Goal: Task Accomplishment & Management: Complete application form

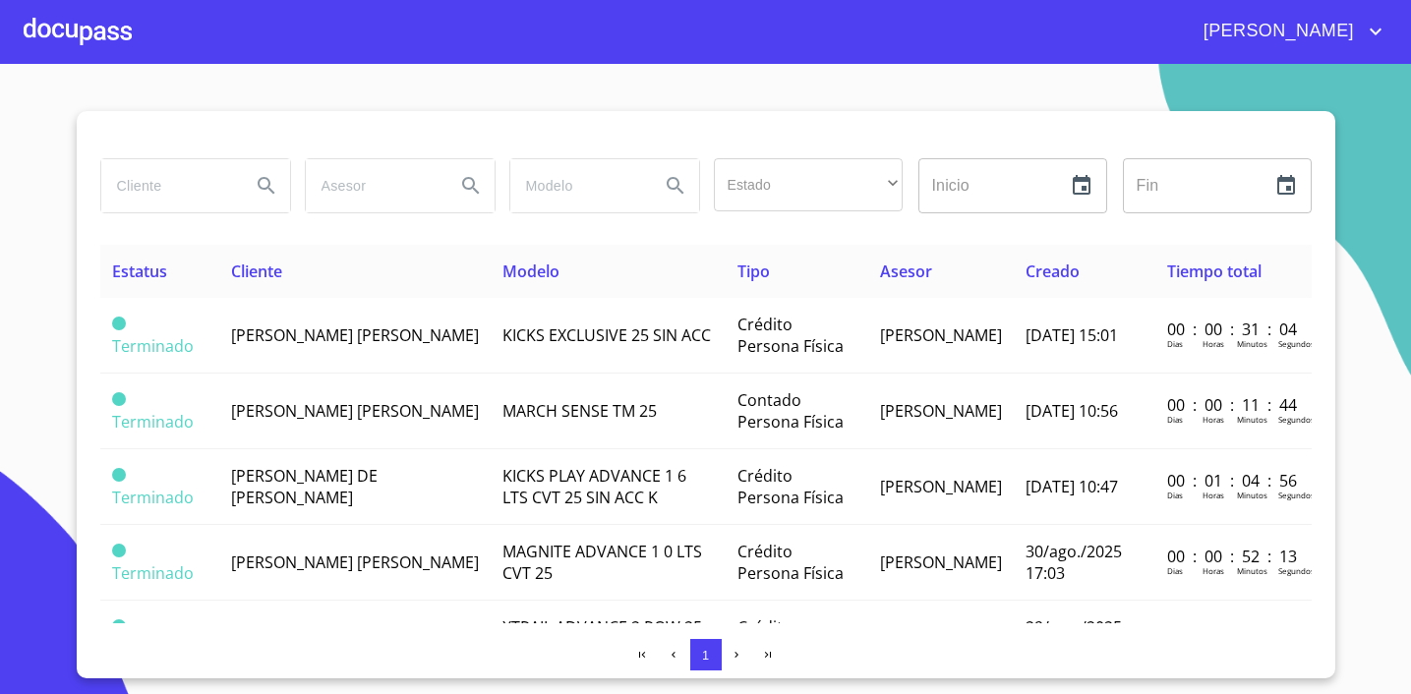
click at [372, 326] on span "[PERSON_NAME] [PERSON_NAME]" at bounding box center [355, 336] width 248 height 22
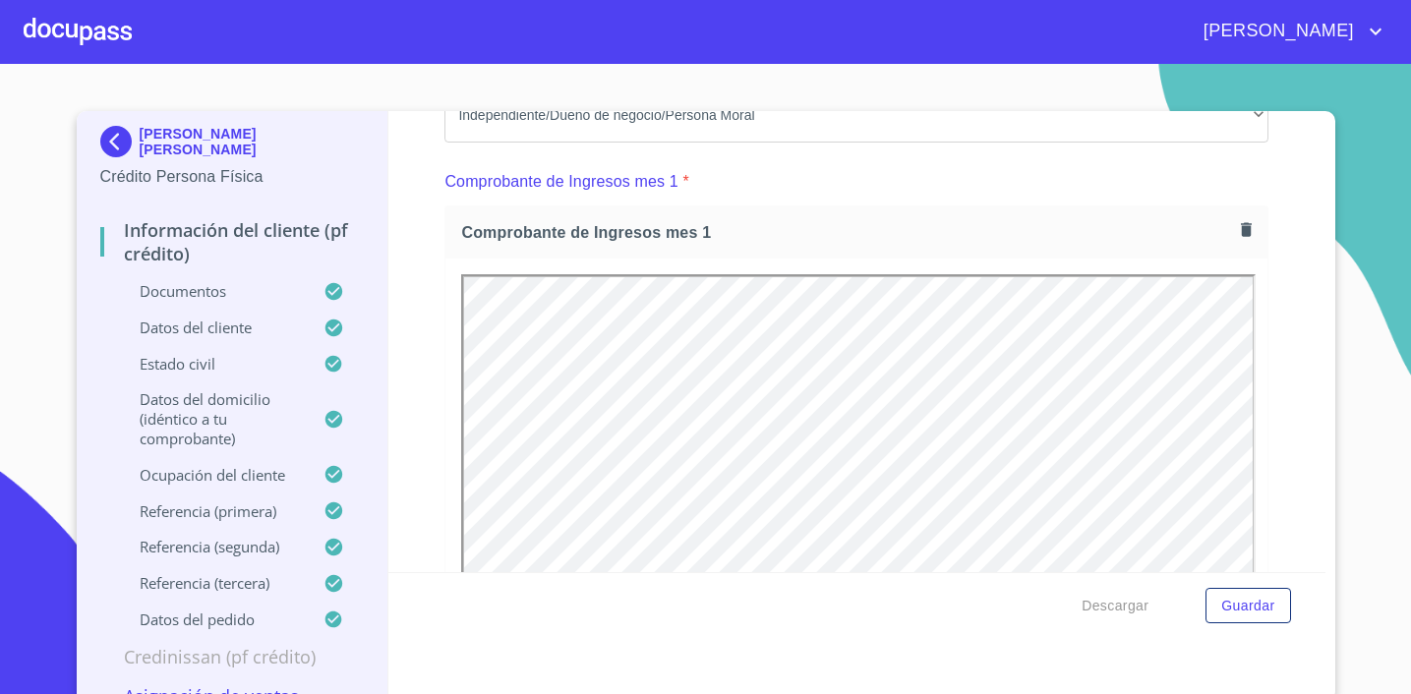
scroll to position [1939, 0]
click at [1241, 229] on icon "button" at bounding box center [1246, 228] width 19 height 19
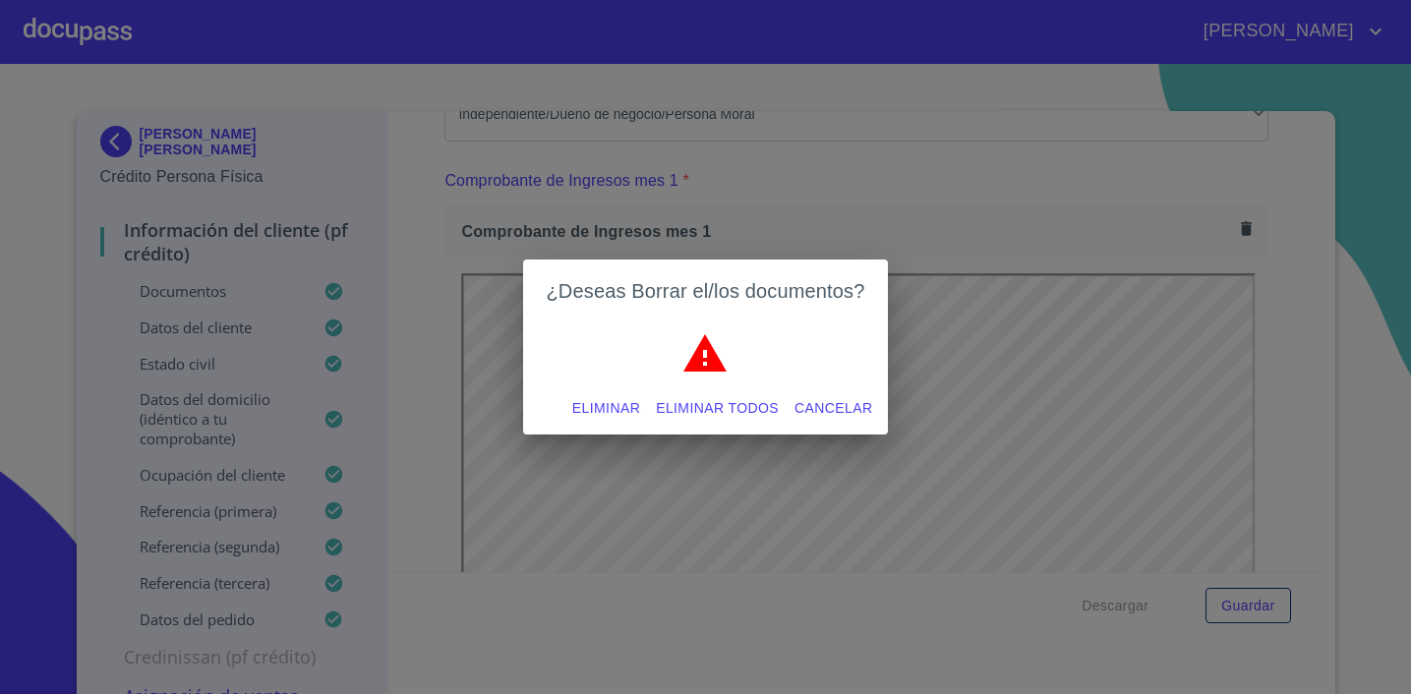
click at [586, 418] on span "Eliminar" at bounding box center [606, 408] width 68 height 25
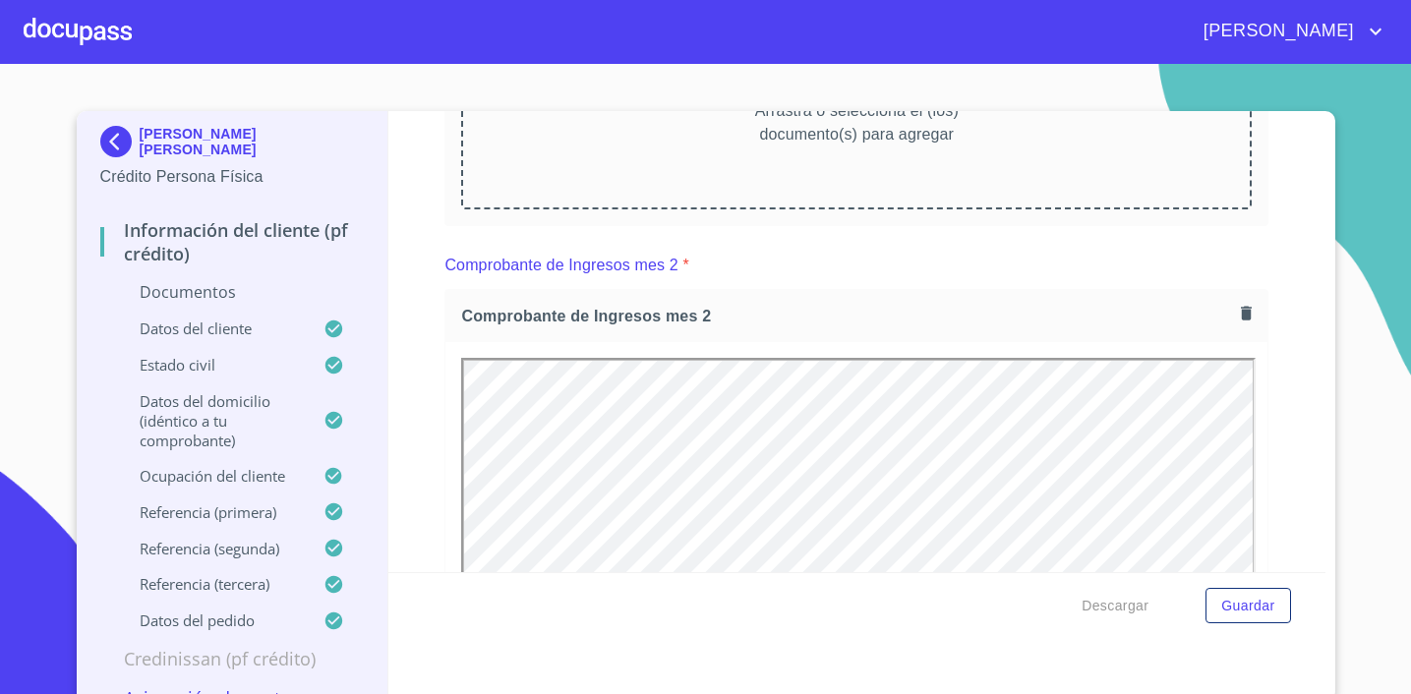
scroll to position [2268, 0]
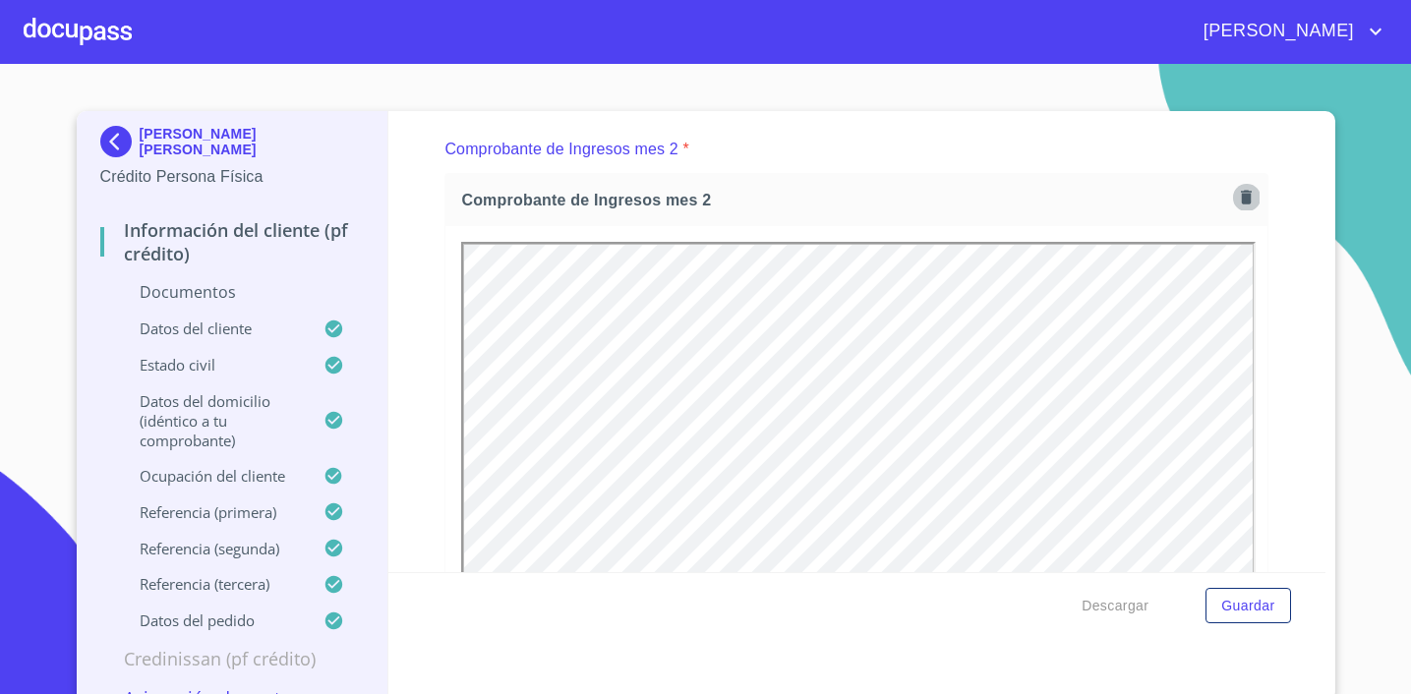
click at [1252, 199] on icon "button" at bounding box center [1246, 197] width 19 height 19
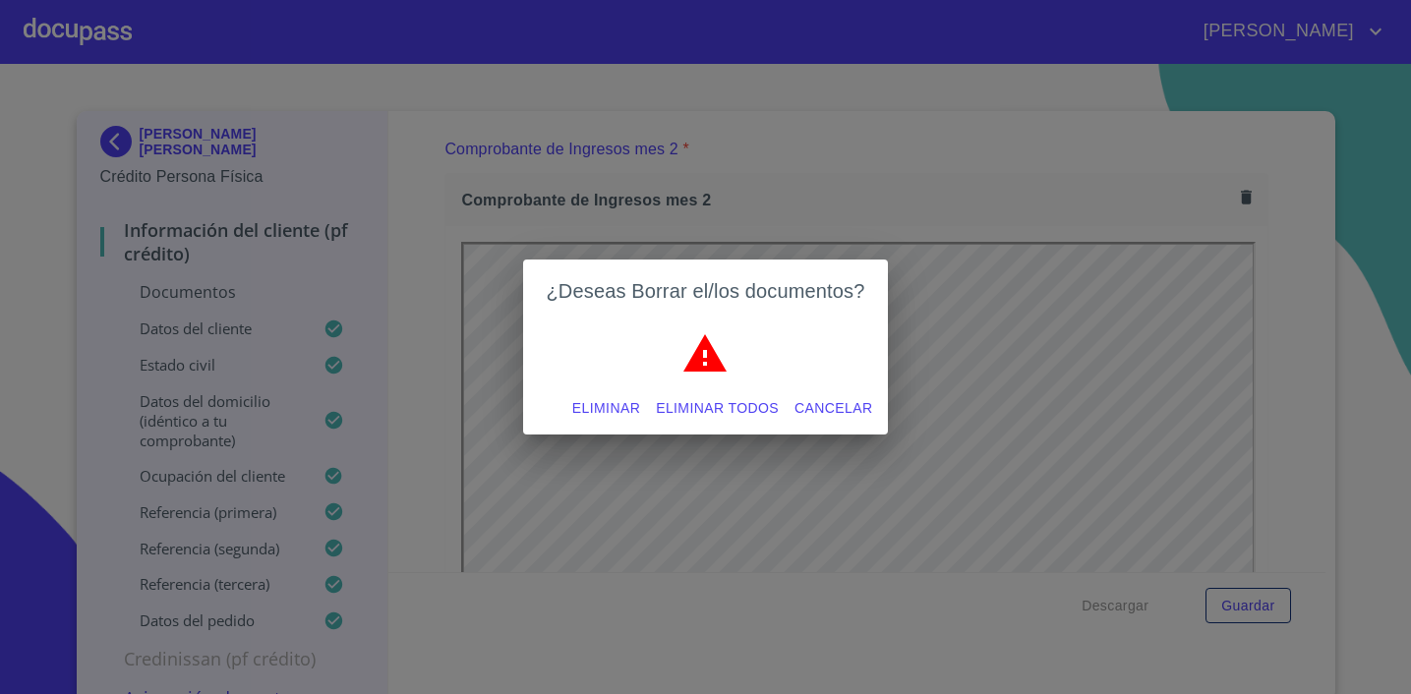
click at [609, 410] on span "Eliminar" at bounding box center [606, 408] width 68 height 25
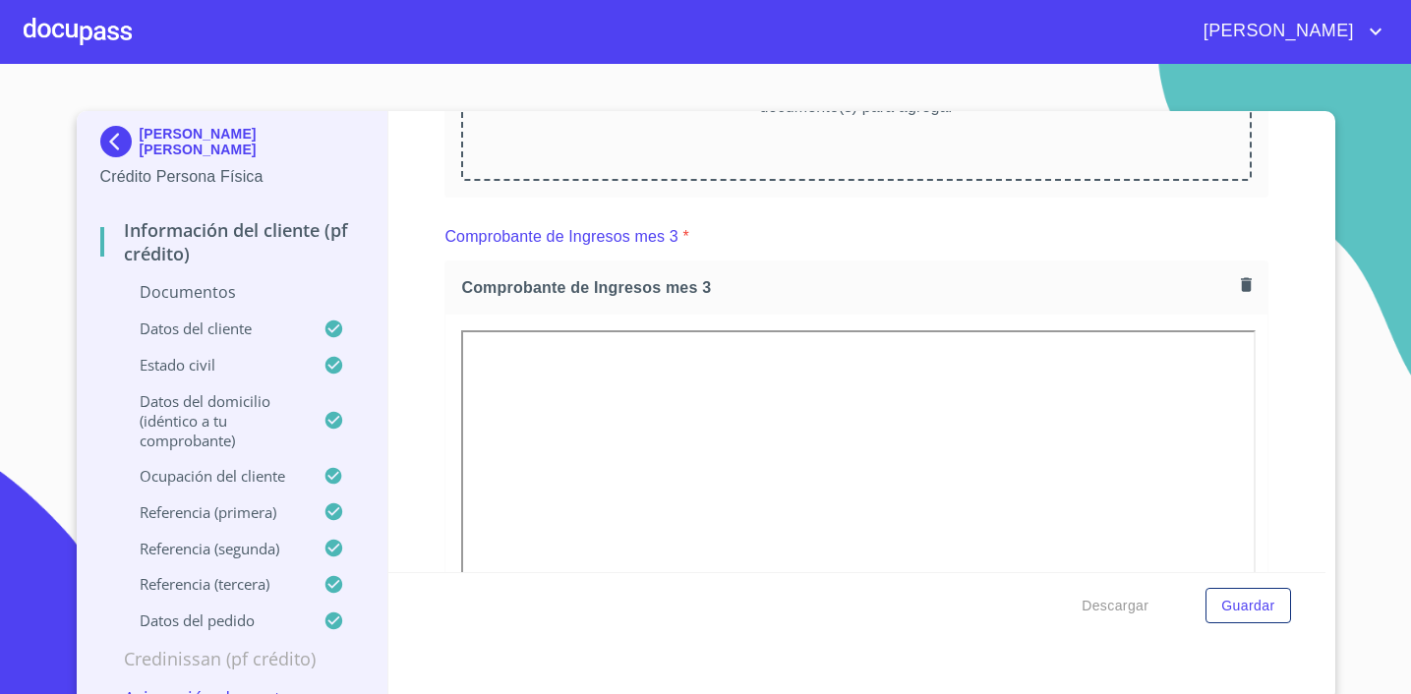
scroll to position [2516, 0]
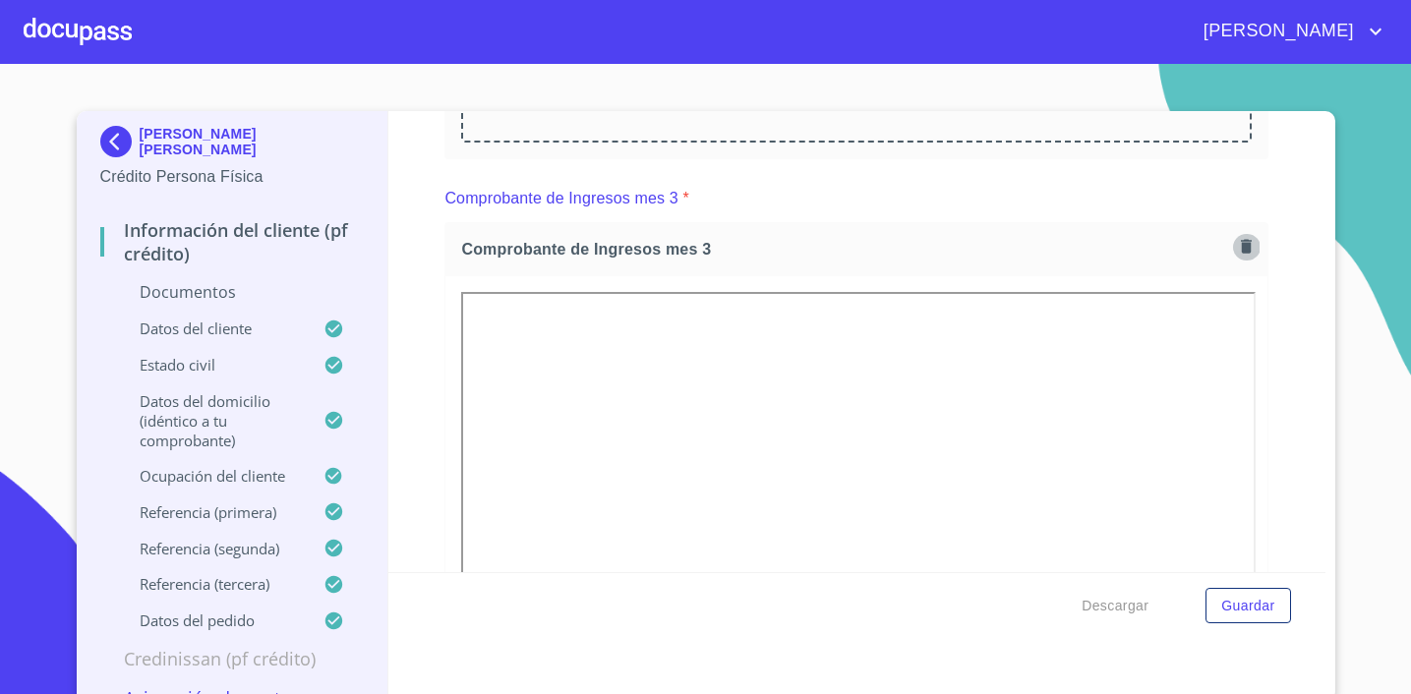
click at [1242, 247] on icon "button" at bounding box center [1246, 247] width 11 height 14
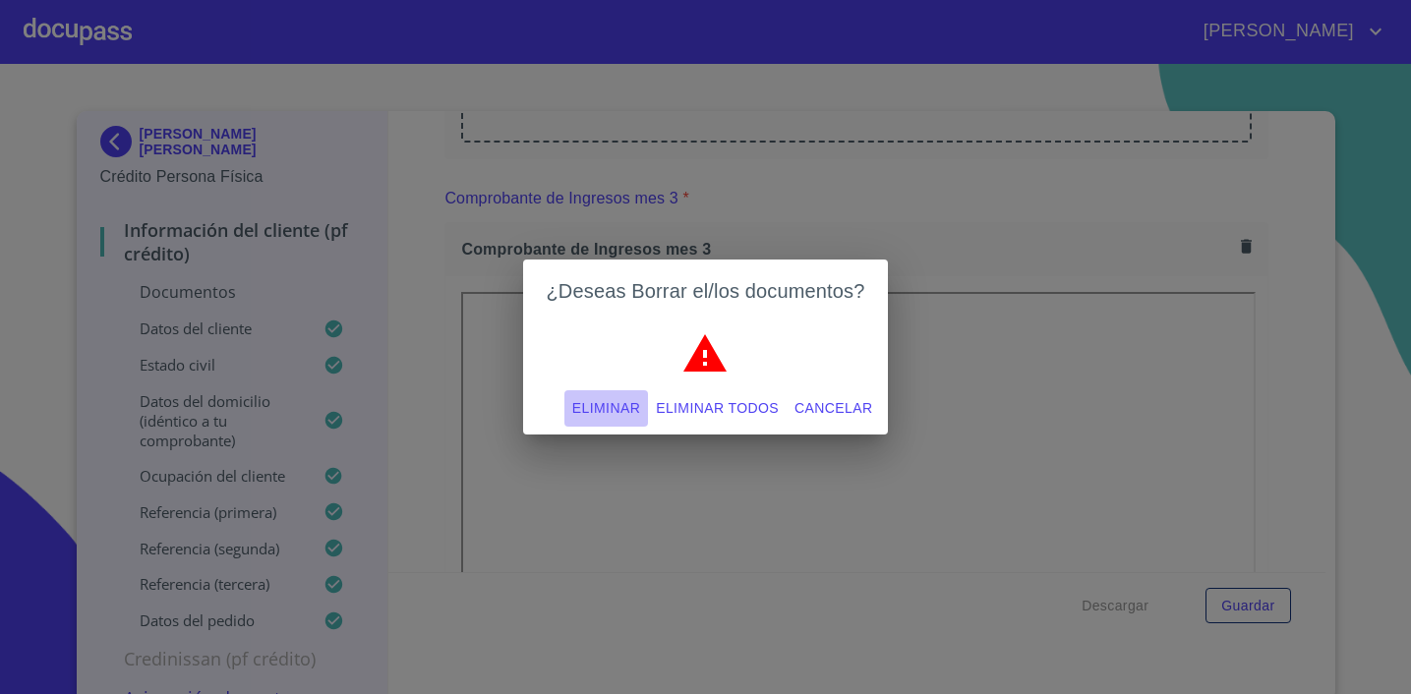
click at [622, 398] on span "Eliminar" at bounding box center [606, 408] width 68 height 25
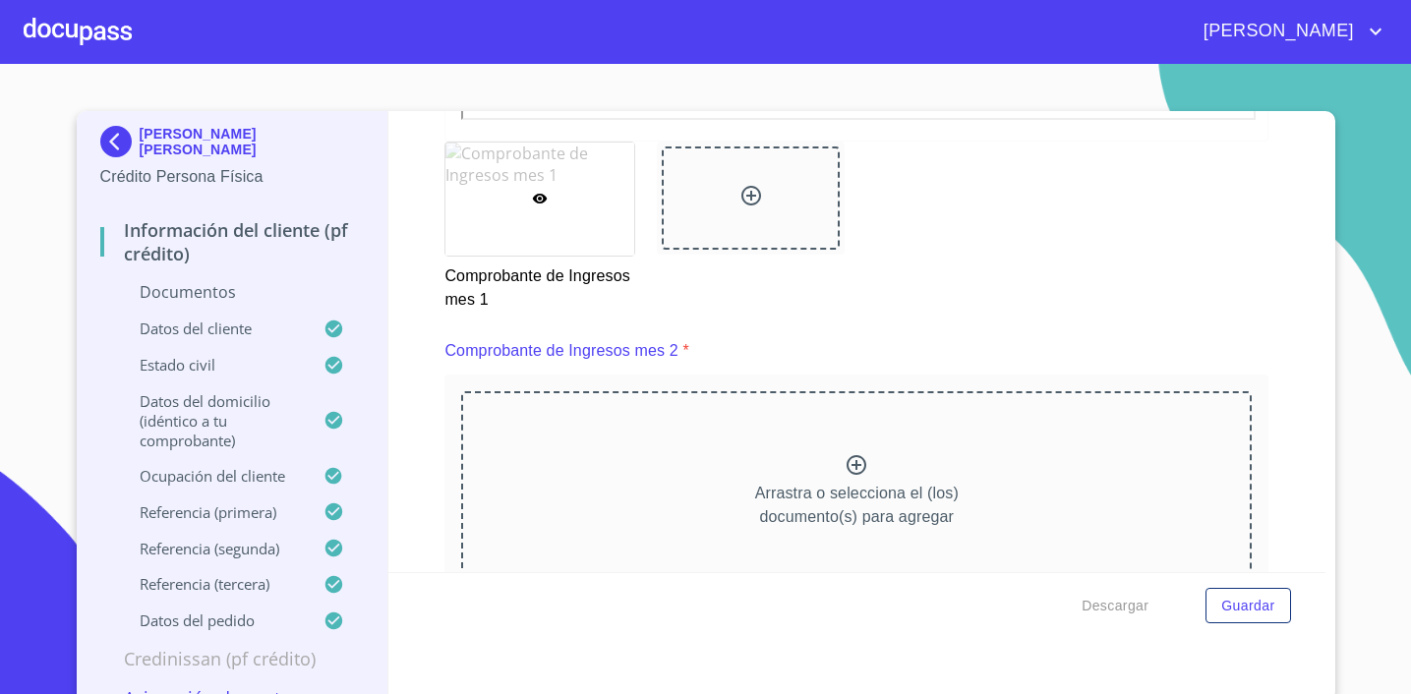
scroll to position [2640, 0]
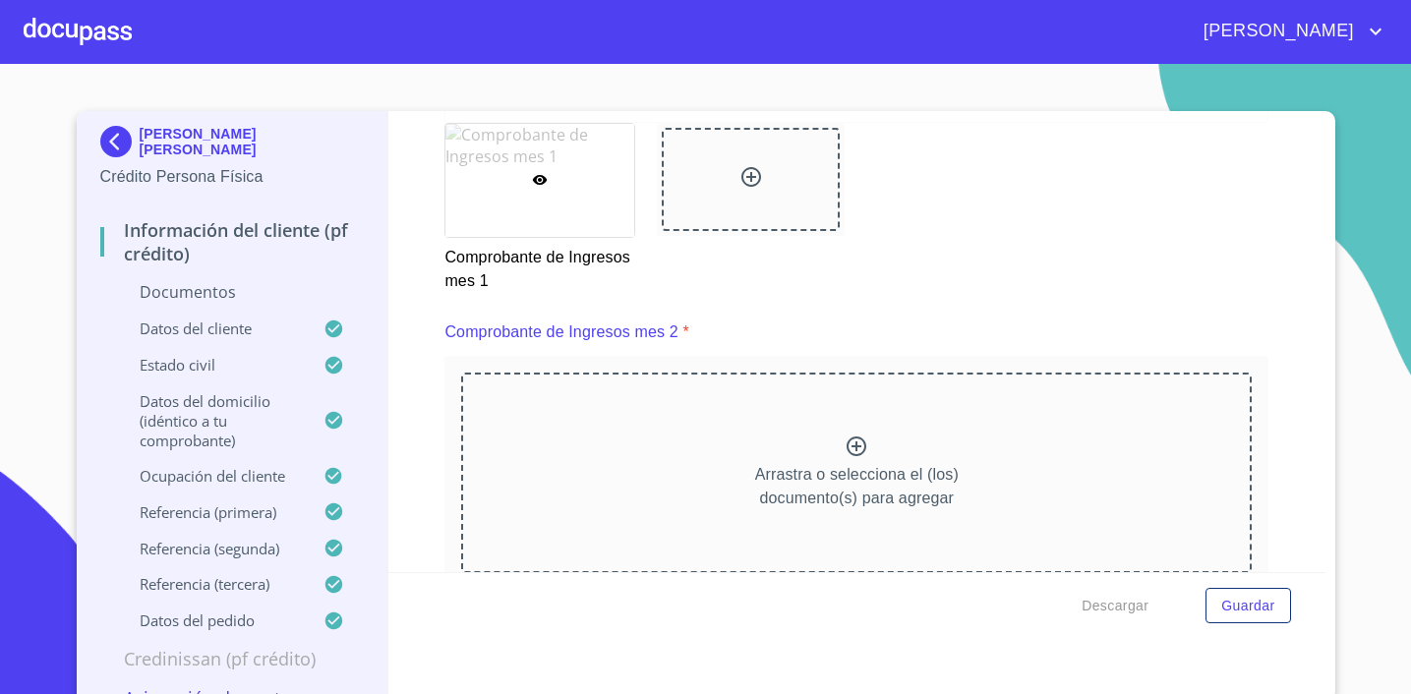
click at [871, 470] on p "Arrastra o selecciona el (los) documento(s) para agregar" at bounding box center [857, 486] width 204 height 47
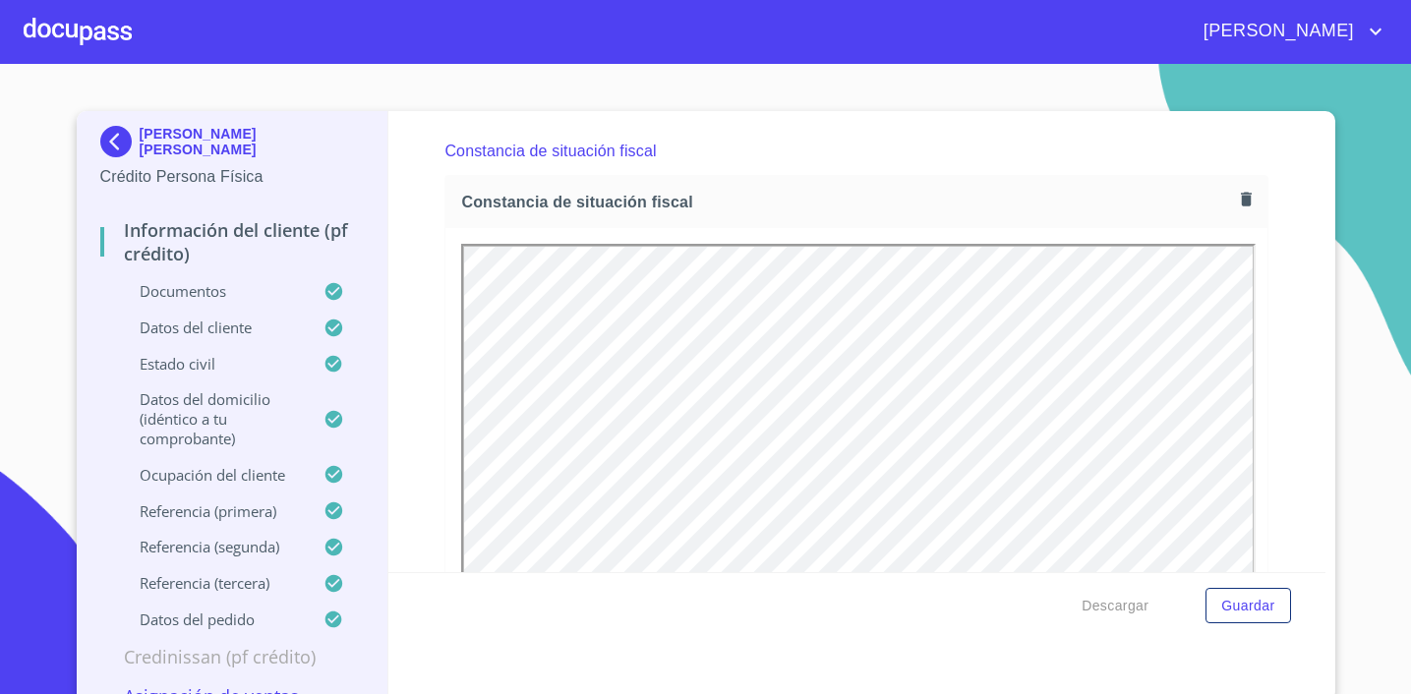
scroll to position [5375, 0]
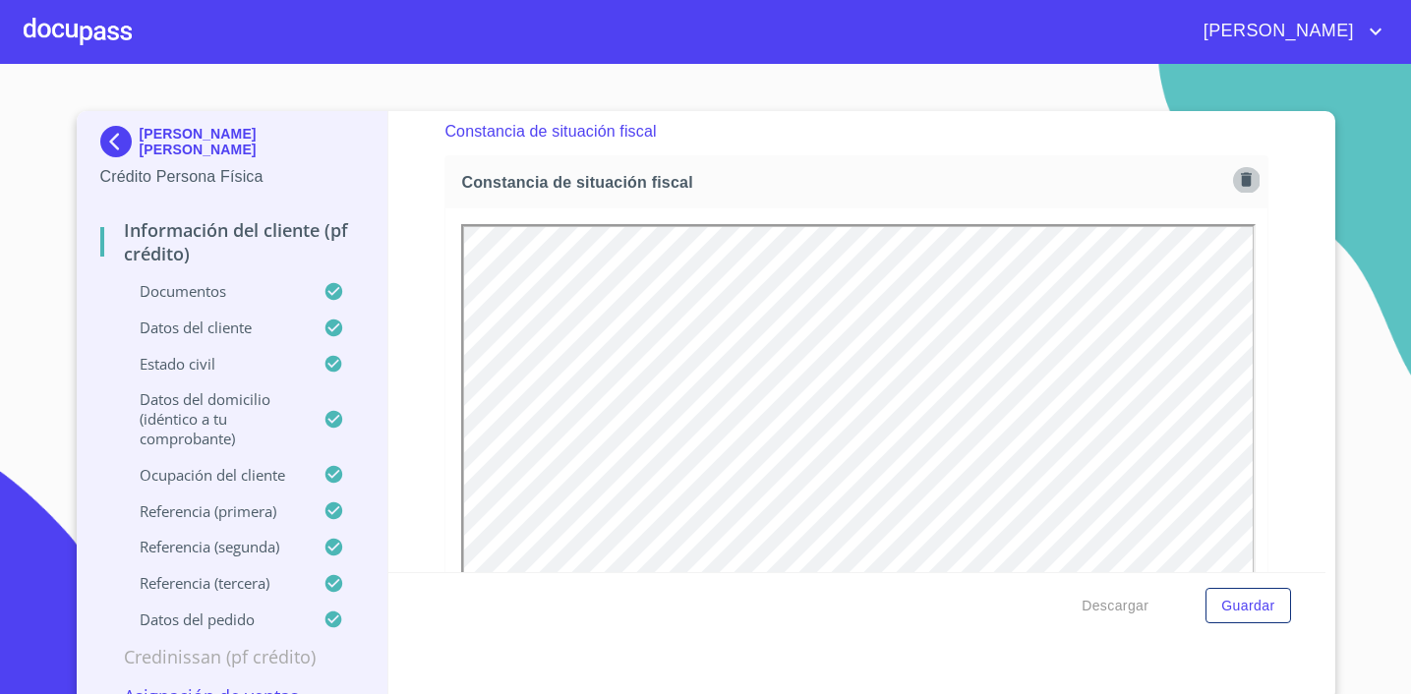
click at [1244, 178] on icon "button" at bounding box center [1246, 180] width 11 height 14
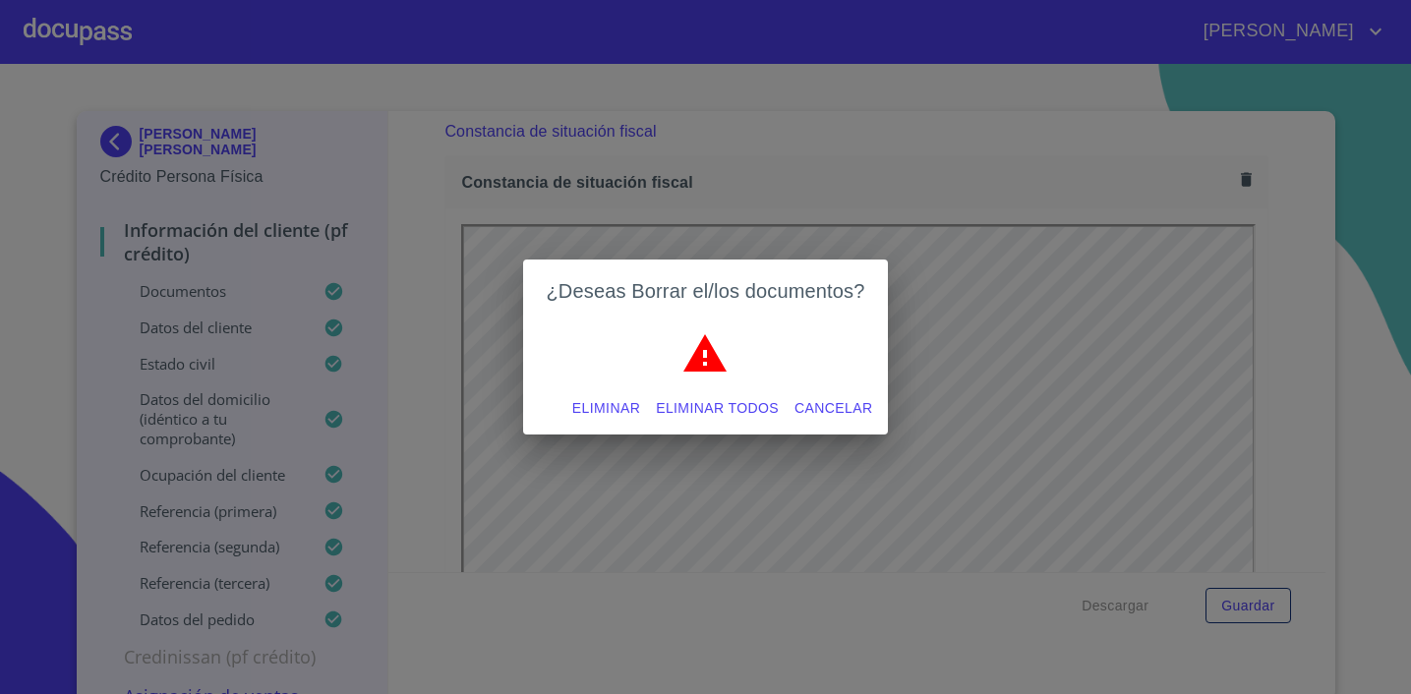
click at [625, 405] on span "Eliminar" at bounding box center [606, 408] width 68 height 25
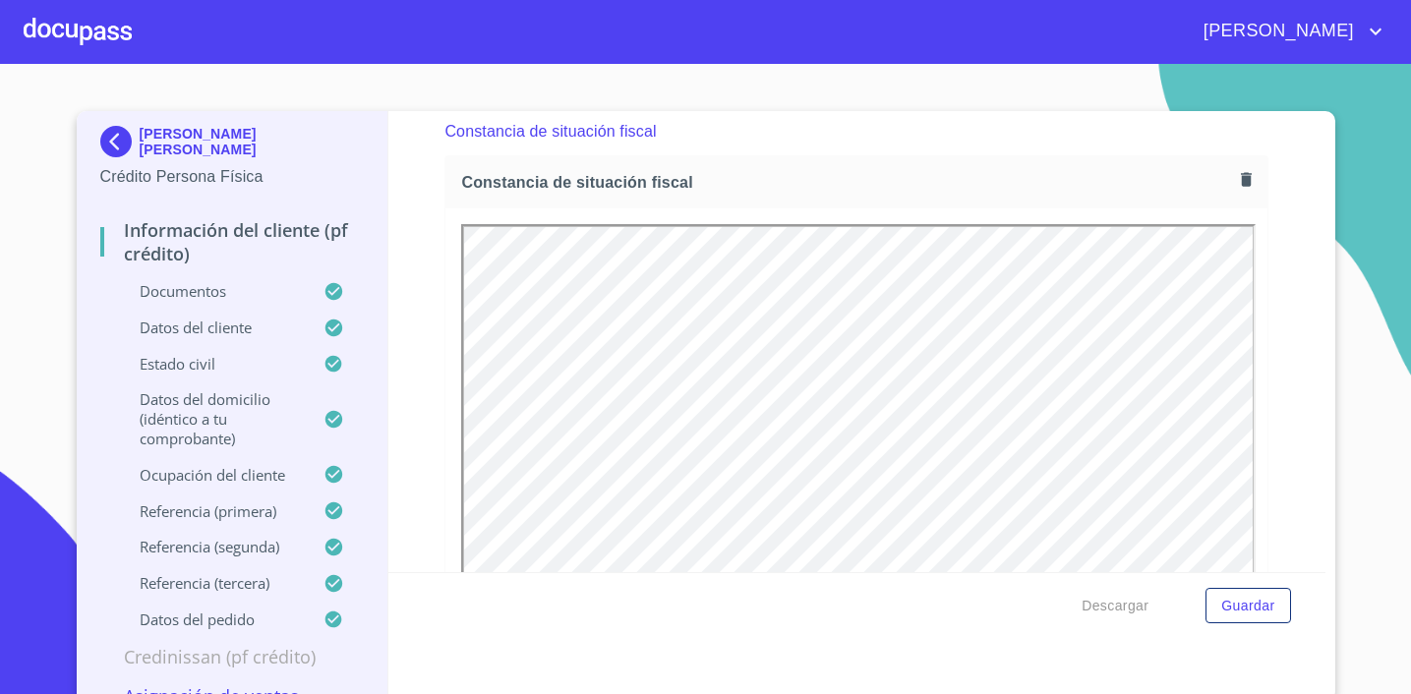
scroll to position [0, 0]
click at [1261, 614] on span "Guardar" at bounding box center [1247, 606] width 53 height 25
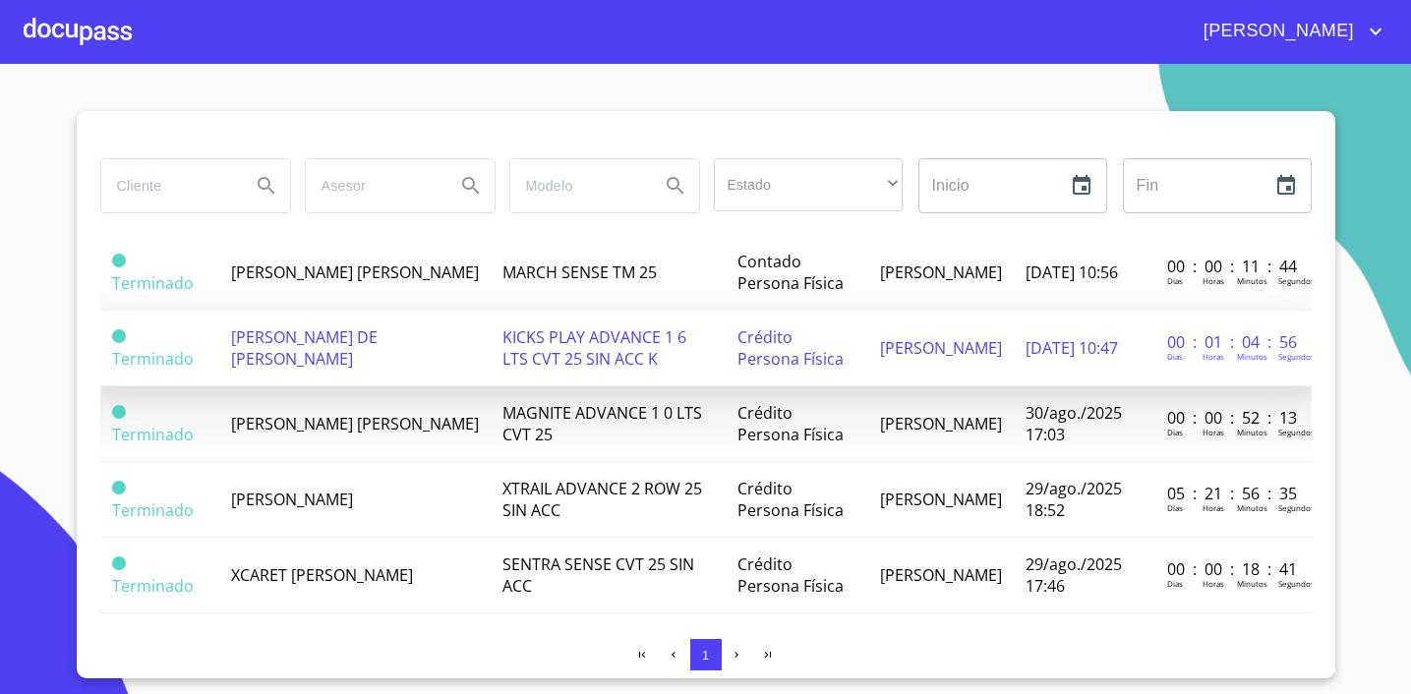
scroll to position [146, 0]
